Goal: Use online tool/utility: Utilize a website feature to perform a specific function

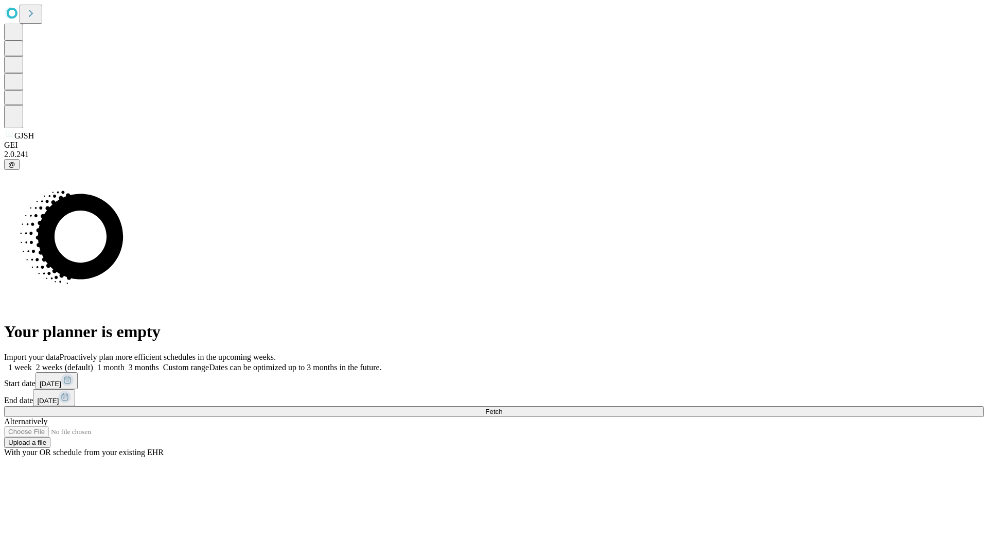
click at [502, 408] on span "Fetch" at bounding box center [493, 412] width 17 height 8
